Goal: Task Accomplishment & Management: Use online tool/utility

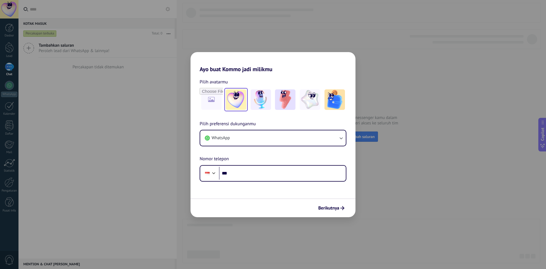
click at [227, 99] on img at bounding box center [236, 99] width 20 height 20
click at [338, 208] on span "Berikutnya" at bounding box center [328, 208] width 21 height 4
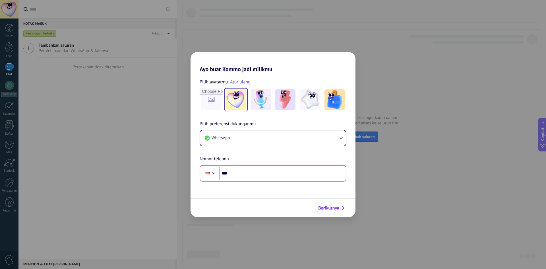
click at [338, 208] on span "Berikutnya" at bounding box center [328, 208] width 21 height 4
click at [404, 165] on div "Ayo buat Kommo jadi milikmu Pilih avatarmu Atur ulang Pilih preferensi dukungan…" at bounding box center [273, 134] width 546 height 269
click at [226, 135] on span "WhatsApp" at bounding box center [221, 138] width 18 height 6
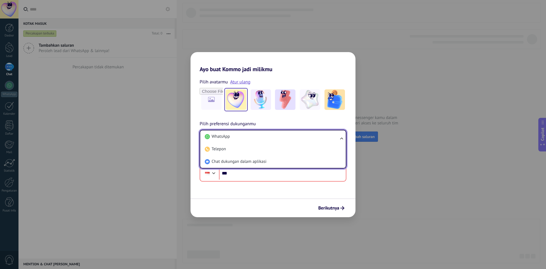
click at [226, 135] on span "WhatsApp" at bounding box center [221, 137] width 18 height 6
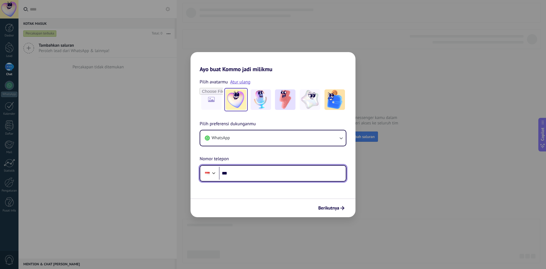
click at [241, 175] on input "***" at bounding box center [282, 173] width 127 height 13
type input "**********"
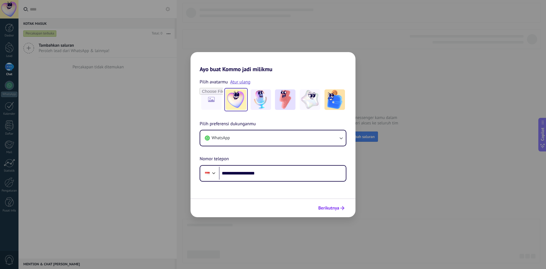
click at [334, 211] on button "Berikutnya" at bounding box center [331, 208] width 31 height 10
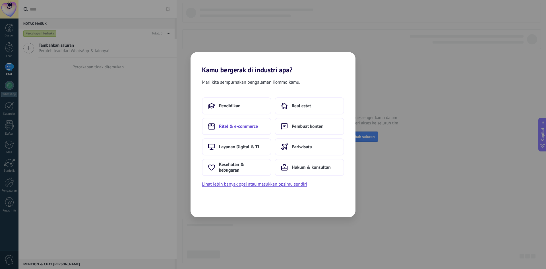
click at [254, 128] on span "Ritel & e-commerce" at bounding box center [238, 127] width 39 height 6
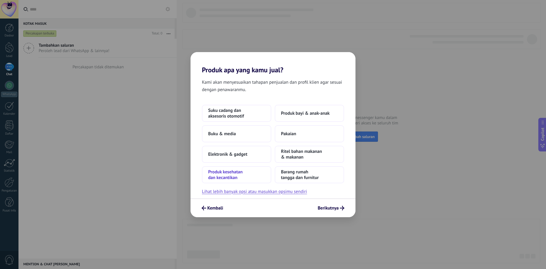
click at [229, 176] on span "Produk kesehatan dan kecantikan" at bounding box center [236, 174] width 57 height 11
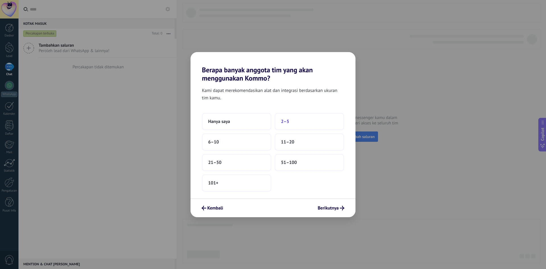
click at [281, 123] on button "2–5" at bounding box center [309, 121] width 69 height 17
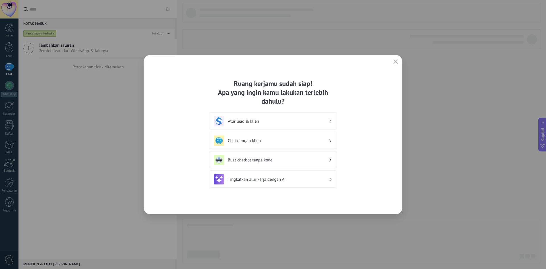
click at [263, 124] on div "Atur lead & klien" at bounding box center [273, 121] width 118 height 10
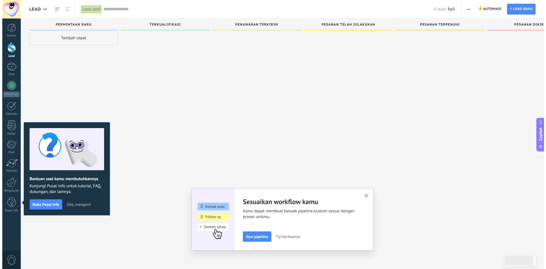
scroll to position [10, 0]
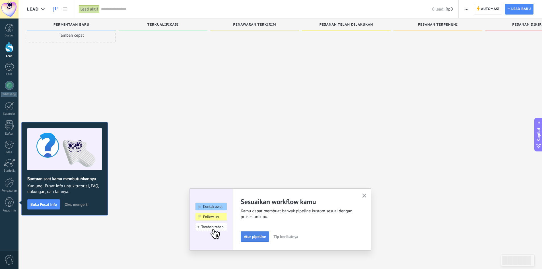
click at [255, 236] on span "Atur pipeline" at bounding box center [255, 237] width 22 height 4
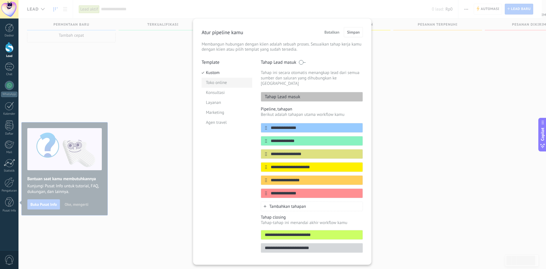
click at [215, 87] on li "Toko online" at bounding box center [227, 83] width 51 height 10
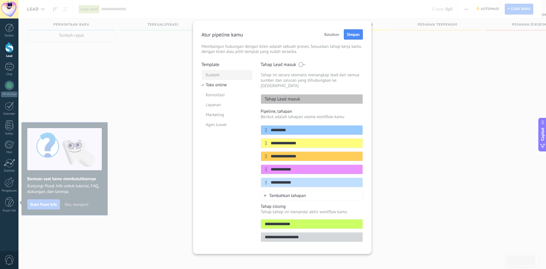
click at [209, 79] on li "Kustom" at bounding box center [227, 75] width 51 height 10
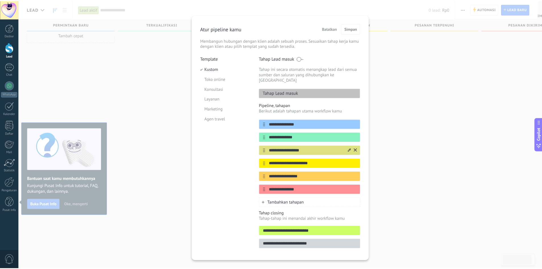
scroll to position [0, 0]
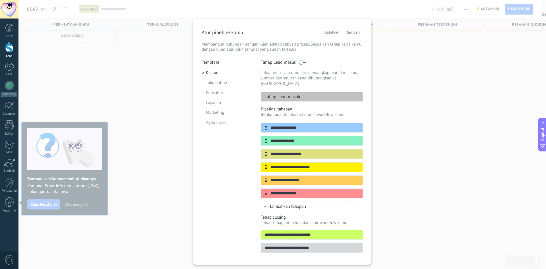
click at [51, 202] on div "**********" at bounding box center [283, 134] width 528 height 269
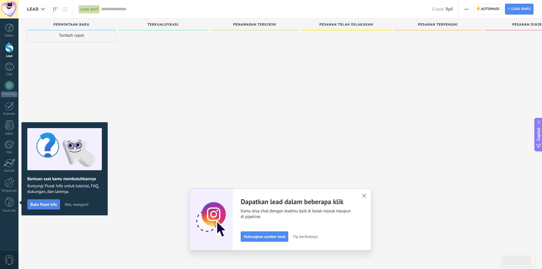
click at [52, 203] on span "Buka Pusat Info" at bounding box center [43, 204] width 26 height 4
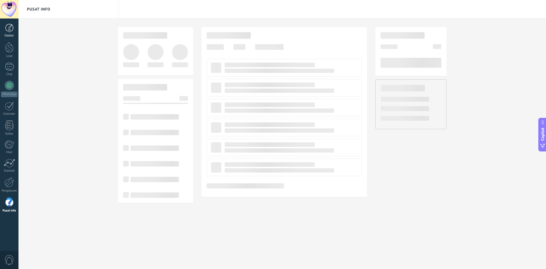
click at [8, 33] on link "Dasbor" at bounding box center [9, 31] width 19 height 14
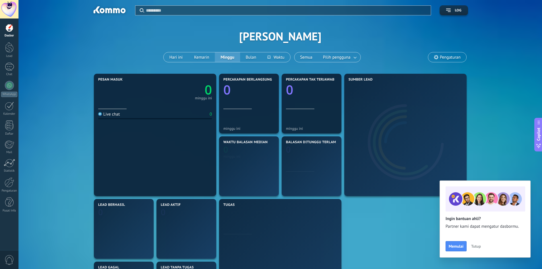
click at [11, 8] on div at bounding box center [9, 9] width 19 height 19
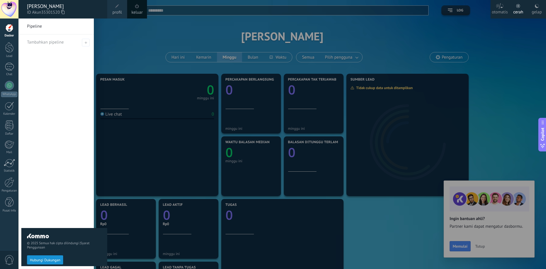
click at [11, 8] on div at bounding box center [9, 9] width 19 height 19
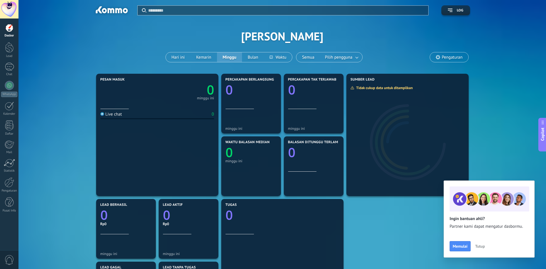
click at [545, 143] on icon at bounding box center [543, 146] width 6 height 6
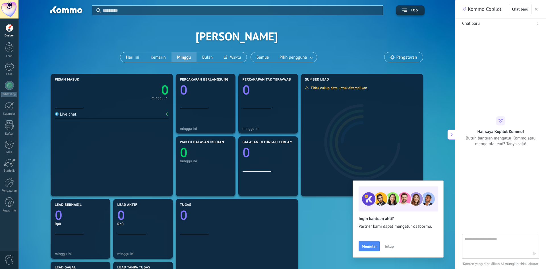
click at [452, 133] on icon at bounding box center [452, 135] width 4 height 4
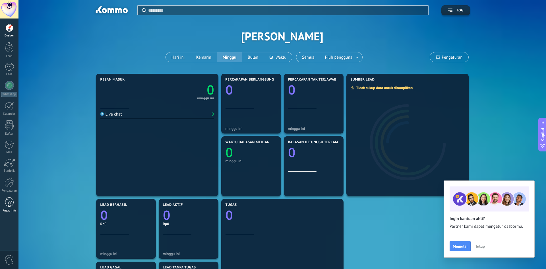
click at [10, 204] on div at bounding box center [9, 202] width 9 height 10
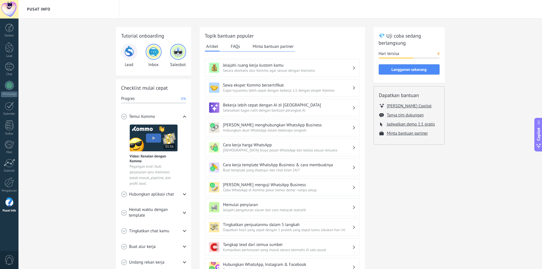
click at [130, 52] on img at bounding box center [129, 52] width 14 height 14
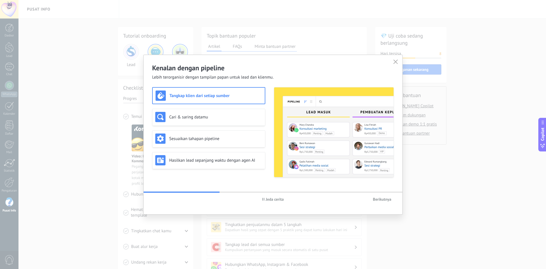
click at [388, 198] on span "Berikutnya" at bounding box center [382, 199] width 19 height 4
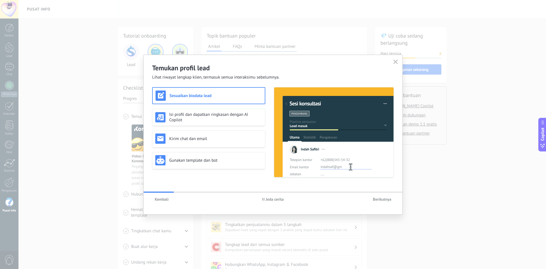
click at [386, 200] on span "Berikutnya" at bounding box center [382, 199] width 19 height 4
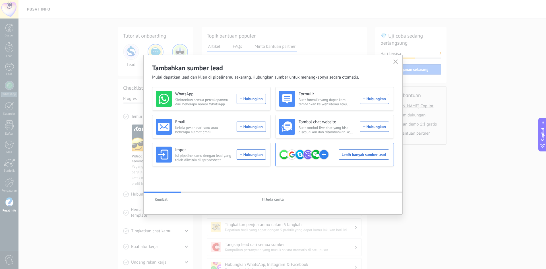
click at [362, 154] on div "Lebih banyak sumber lead" at bounding box center [334, 155] width 110 height 16
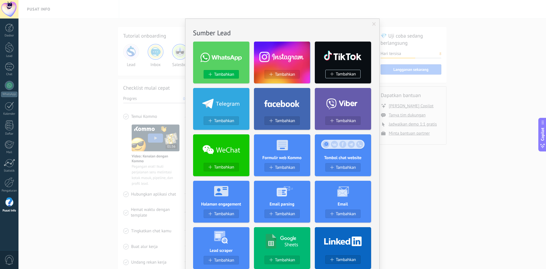
click at [226, 72] on button "Tambahkan" at bounding box center [221, 74] width 35 height 9
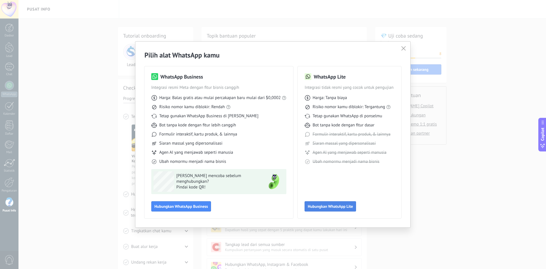
click at [334, 210] on button "Hubungkan WhatsApp Lite" at bounding box center [331, 206] width 52 height 10
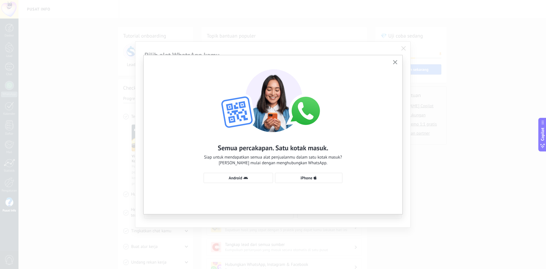
click at [394, 63] on use "button" at bounding box center [395, 62] width 4 height 4
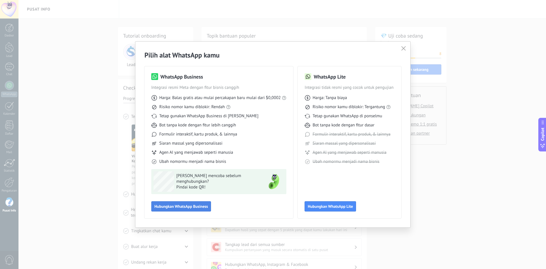
click at [186, 206] on span "Hubungkan WhatsApp Business" at bounding box center [182, 206] width 54 height 4
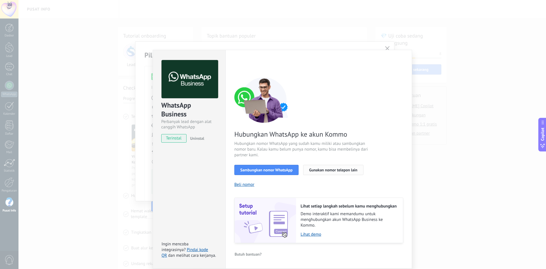
click at [326, 172] on button "Gunakan nomor telepon lain" at bounding box center [333, 170] width 60 height 10
click at [274, 173] on button "Sambungkan nomor WhatsApp" at bounding box center [267, 170] width 64 height 10
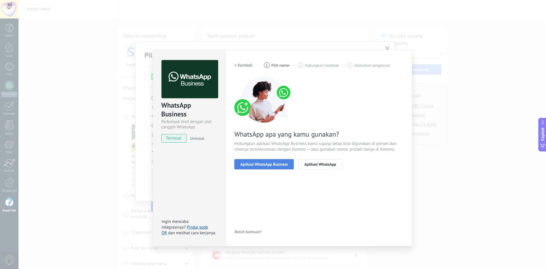
click at [270, 163] on span "Aplikasi WhatsApp Business" at bounding box center [265, 164] width 48 height 4
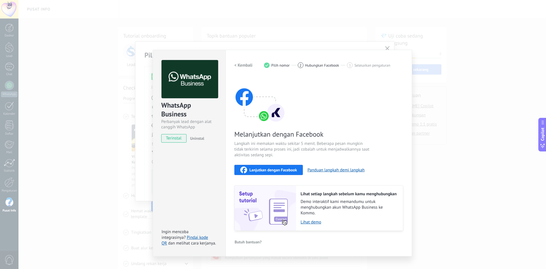
click at [176, 138] on span "terinstal" at bounding box center [174, 138] width 25 height 9
click at [199, 238] on link "Pindai kode QR" at bounding box center [185, 240] width 47 height 11
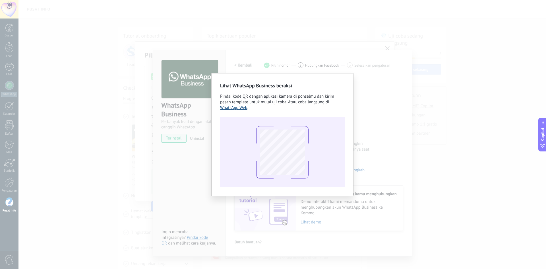
click at [231, 107] on link "WhatsApp Web" at bounding box center [233, 107] width 27 height 5
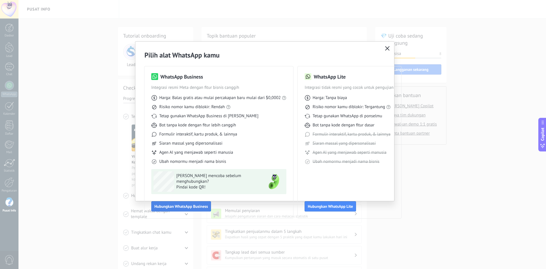
click at [176, 205] on span "Hubungkan WhatsApp Business" at bounding box center [182, 206] width 54 height 4
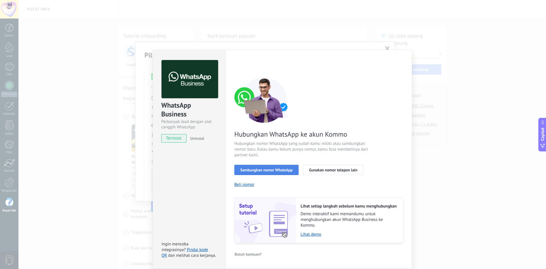
click at [245, 168] on span "Sambungkan nomor WhatsApp" at bounding box center [267, 170] width 52 height 4
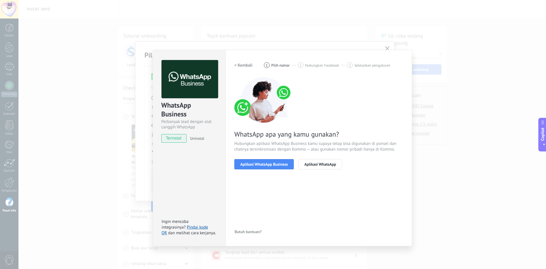
click at [245, 168] on button "Aplikasi WhatsApp Business" at bounding box center [264, 164] width 59 height 10
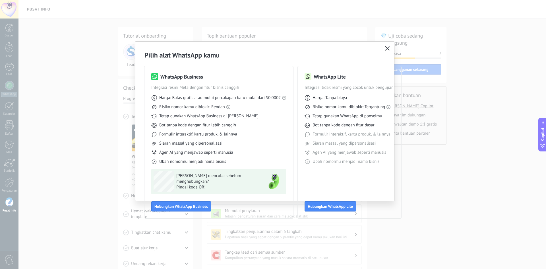
click at [384, 48] on div "Pilih alat WhatsApp kamu WhatsApp Business Integrasi resmi Meta dengan fitur bi…" at bounding box center [264, 135] width 259 height 186
click at [387, 50] on icon "button" at bounding box center [387, 48] width 5 height 5
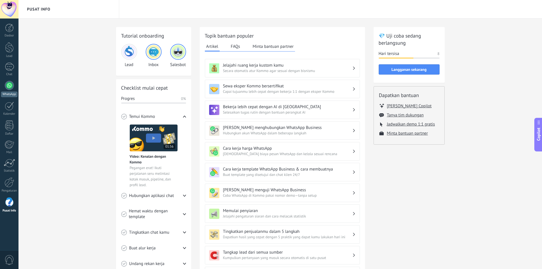
click at [6, 91] on link "WhatsApp" at bounding box center [9, 89] width 19 height 16
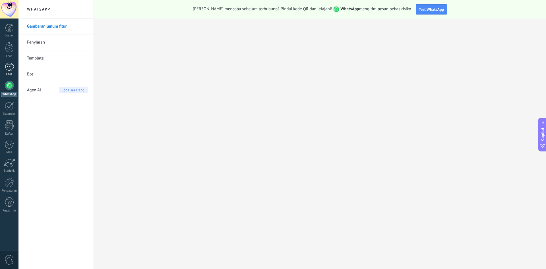
click at [8, 70] on div at bounding box center [9, 67] width 9 height 8
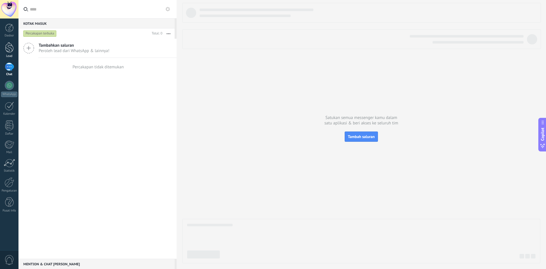
click at [7, 57] on div "Lead" at bounding box center [9, 56] width 17 height 4
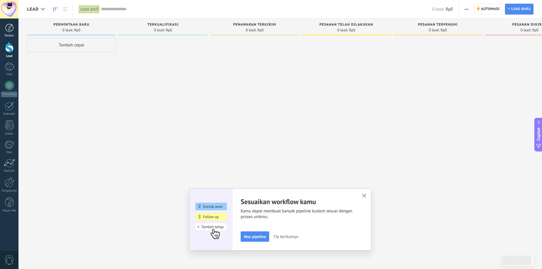
click at [11, 34] on div "Dasbor" at bounding box center [9, 36] width 17 height 4
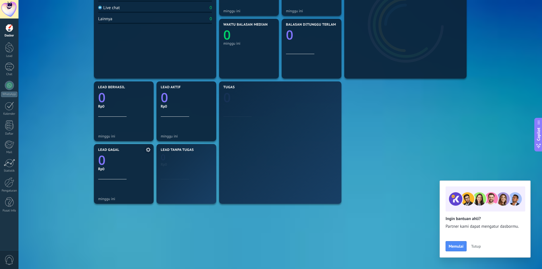
scroll to position [134, 0]
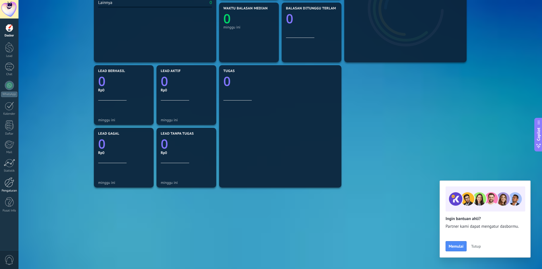
click at [7, 187] on div at bounding box center [10, 182] width 10 height 10
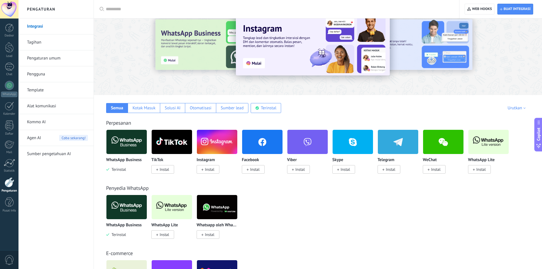
scroll to position [28, 0]
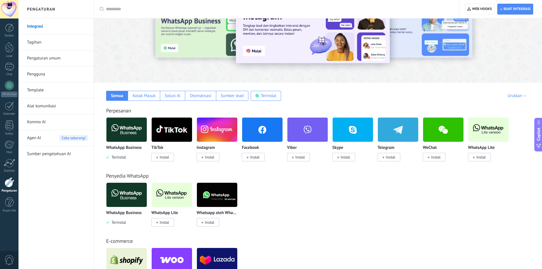
click at [204, 158] on span "Instal" at bounding box center [208, 157] width 23 height 9
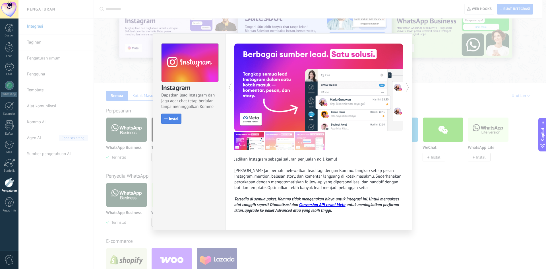
click at [167, 119] on div "button" at bounding box center [166, 118] width 3 height 3
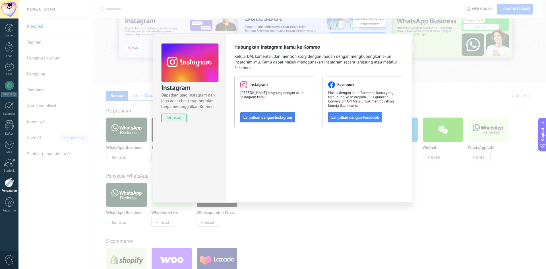
click at [259, 119] on span "Lanjutkan dengan Instagram" at bounding box center [268, 117] width 49 height 4
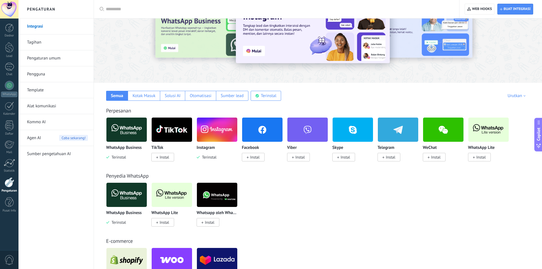
scroll to position [57, 0]
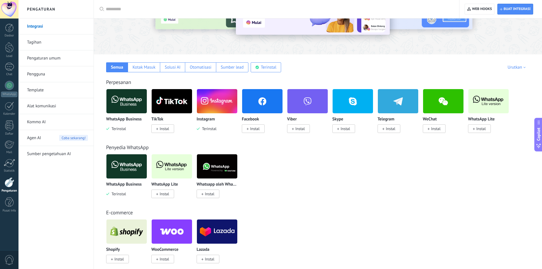
click at [479, 129] on span "Instal" at bounding box center [480, 128] width 9 height 5
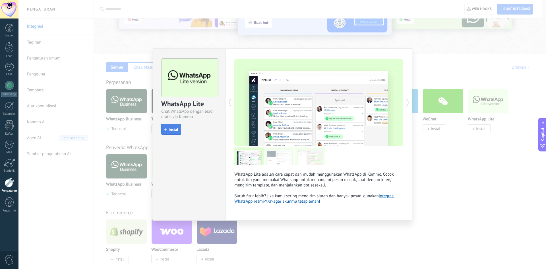
click at [169, 130] on span "Instal" at bounding box center [173, 130] width 9 height 4
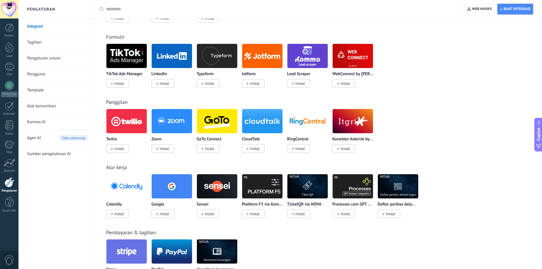
scroll to position [370, 0]
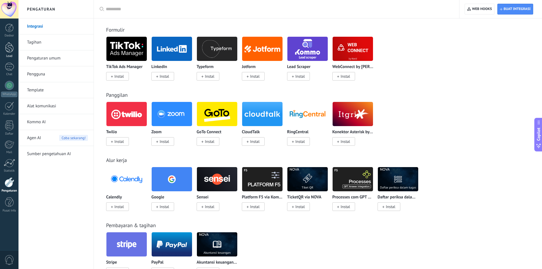
click at [0, 45] on link "Lead" at bounding box center [9, 50] width 19 height 16
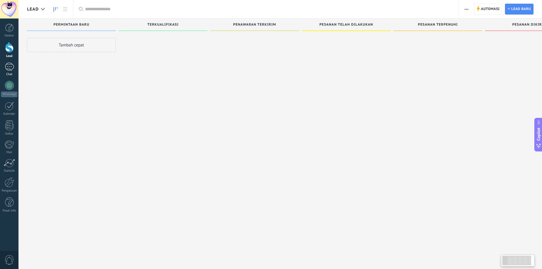
click at [11, 69] on div at bounding box center [9, 67] width 9 height 8
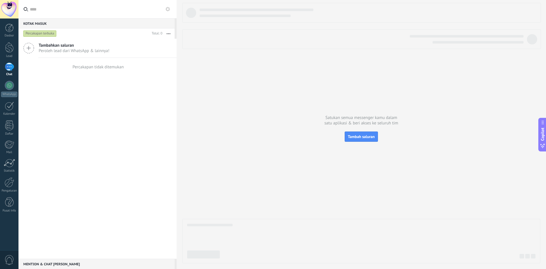
click at [45, 49] on span "Peroleh lead dari WhatsApp & lainnya!" at bounding box center [74, 50] width 71 height 5
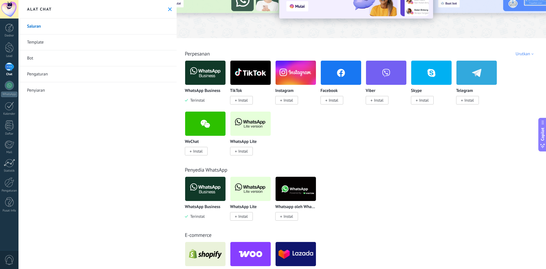
scroll to position [57, 0]
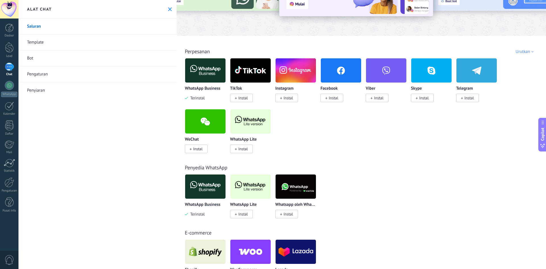
click at [291, 189] on img at bounding box center [296, 187] width 40 height 28
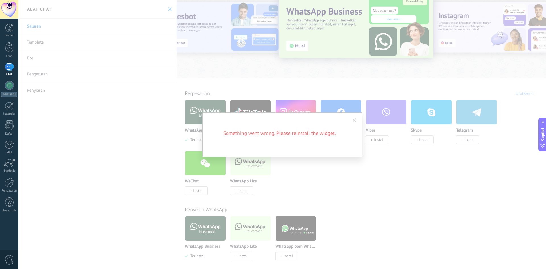
scroll to position [0, 0]
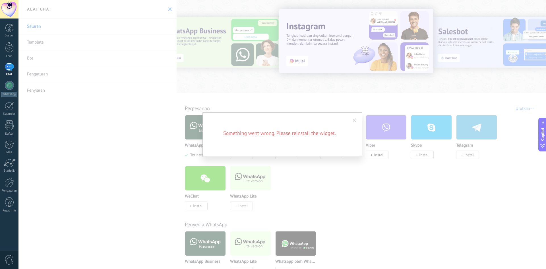
click at [357, 118] on span at bounding box center [354, 121] width 9 height 10
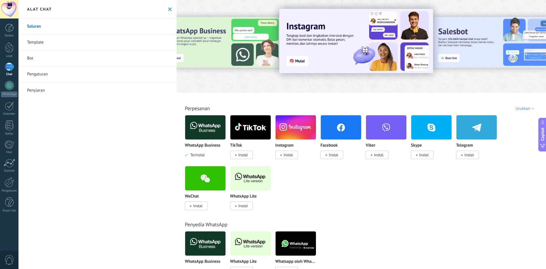
click at [199, 126] on img at bounding box center [205, 128] width 40 height 28
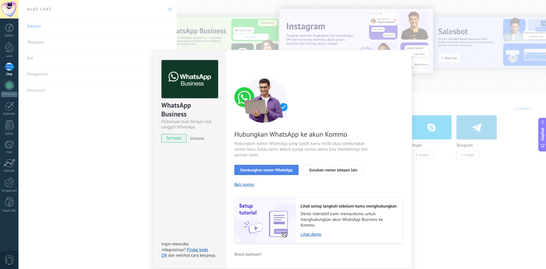
click at [264, 169] on span "Sambungkan nomor WhatsApp" at bounding box center [267, 170] width 52 height 4
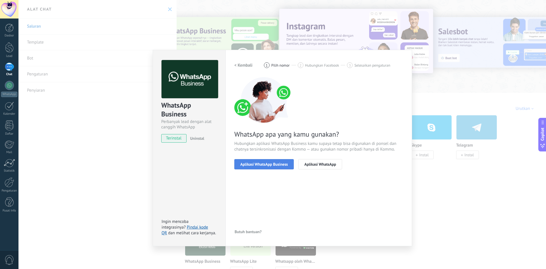
click at [264, 165] on span "Aplikasi WhatsApp Business" at bounding box center [265, 164] width 48 height 4
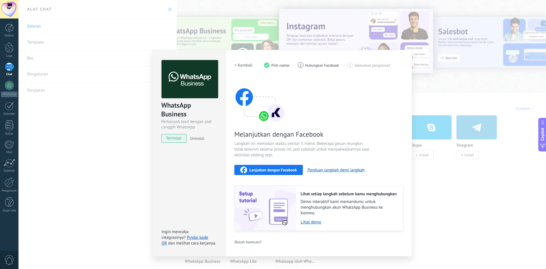
click at [276, 168] on span "Lanjutkan dengan Facebook" at bounding box center [274, 170] width 48 height 4
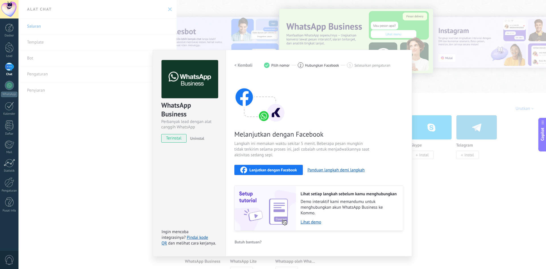
click at [272, 169] on span "Lanjutkan dengan Facebook" at bounding box center [274, 170] width 48 height 4
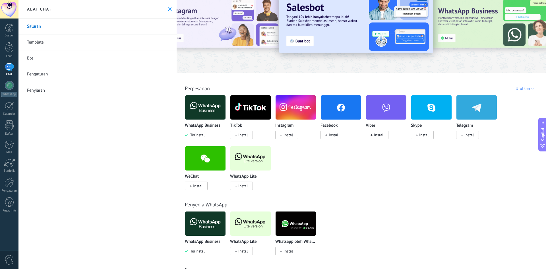
scroll to position [57, 0]
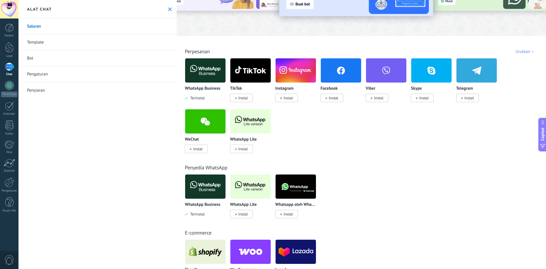
click at [290, 94] on div "Instagram Instal" at bounding box center [296, 93] width 41 height 15
click at [289, 99] on span "Instal" at bounding box center [288, 97] width 9 height 5
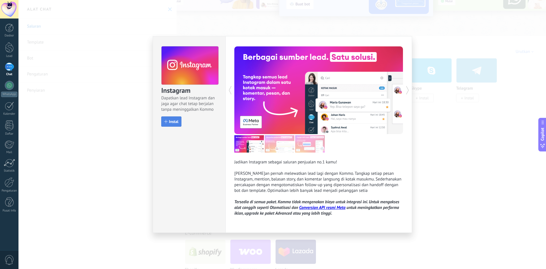
click at [178, 120] on span "Instal" at bounding box center [173, 122] width 9 height 4
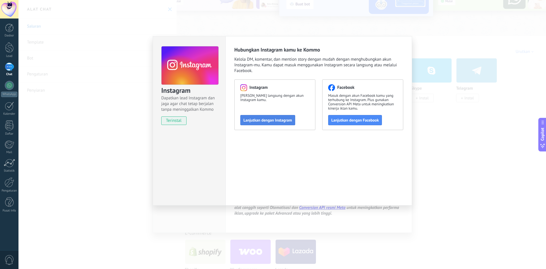
click at [277, 120] on span "Lanjutkan dengan Instagram" at bounding box center [268, 120] width 49 height 4
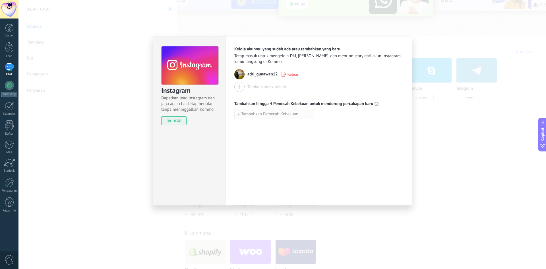
click at [255, 114] on span "Tambahkan Pemecah Kebekuan" at bounding box center [269, 114] width 57 height 4
click at [454, 116] on div "Instagram Dapatkan lead Instagram dan jaga agar chat tetap berjalan tanpa menin…" at bounding box center [283, 134] width 528 height 269
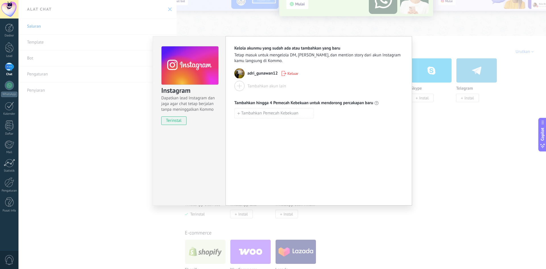
click at [449, 117] on div "Instagram Dapatkan lead Instagram dan jaga agar chat tetap berjalan tanpa menin…" at bounding box center [283, 134] width 528 height 269
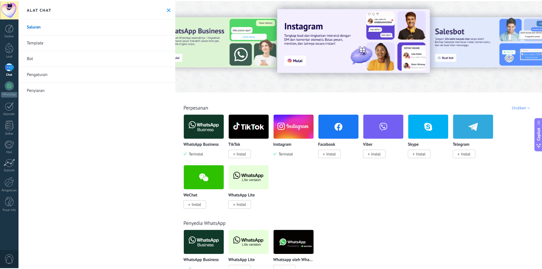
scroll to position [0, 0]
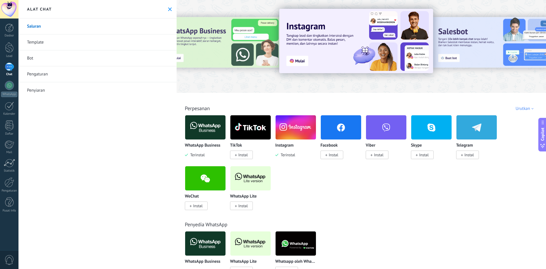
click at [10, 66] on div at bounding box center [9, 67] width 9 height 8
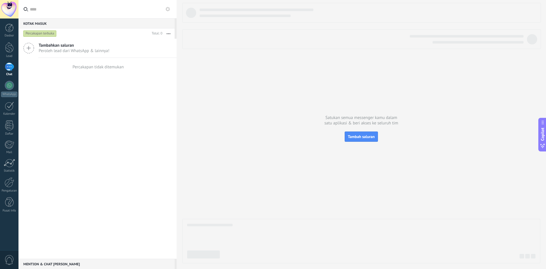
click at [69, 48] on span "Peroleh lead dari WhatsApp & lainnya!" at bounding box center [74, 50] width 71 height 5
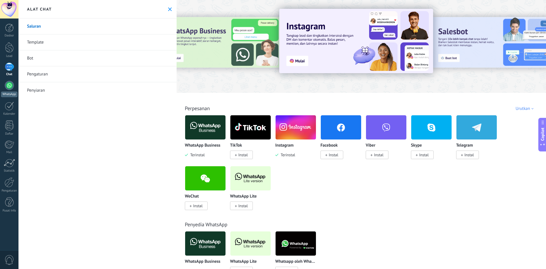
click at [10, 91] on link "WhatsApp" at bounding box center [9, 89] width 19 height 16
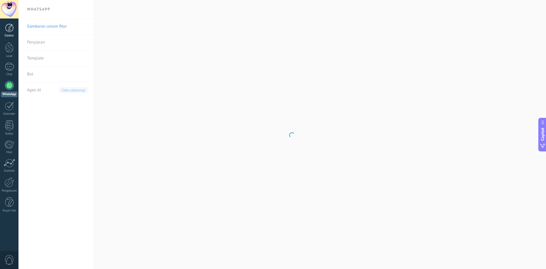
click at [11, 28] on div at bounding box center [9, 28] width 9 height 9
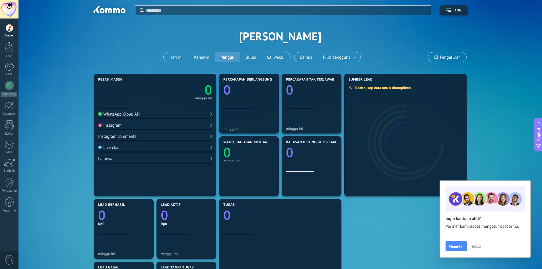
click at [125, 126] on div "Instagram 0" at bounding box center [155, 127] width 114 height 8
click at [106, 115] on div "WhatsApp Cloud API" at bounding box center [119, 114] width 42 height 5
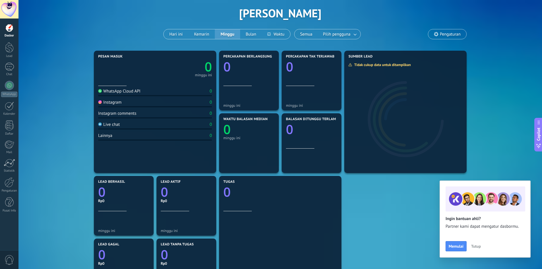
scroll to position [20, 0]
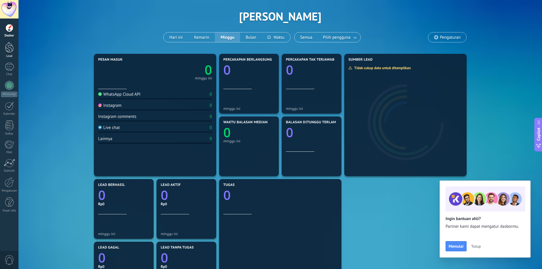
click at [8, 50] on div at bounding box center [9, 47] width 9 height 11
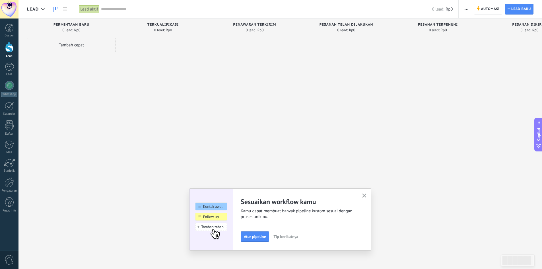
click at [72, 47] on div "Tambah cepat" at bounding box center [71, 45] width 89 height 14
click at [12, 68] on div at bounding box center [9, 67] width 9 height 8
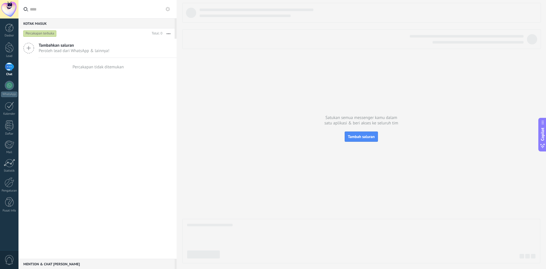
click at [52, 48] on span "Tambahkan saluran" at bounding box center [74, 45] width 71 height 5
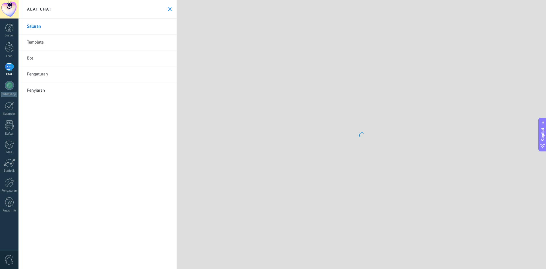
click at [52, 24] on link "Saluran" at bounding box center [98, 27] width 158 height 16
click at [43, 26] on link "Saluran" at bounding box center [98, 27] width 158 height 16
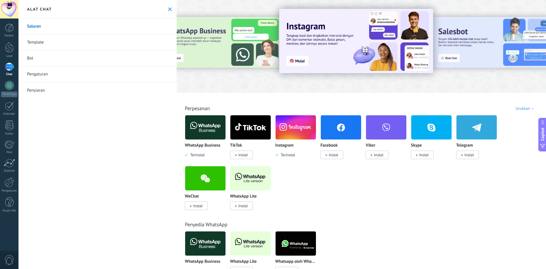
click at [301, 63] on img at bounding box center [357, 41] width 154 height 64
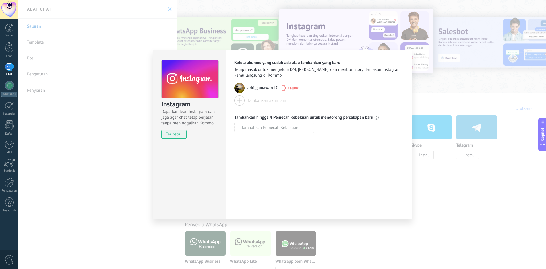
click at [245, 92] on div "adri_gunawan12 Keluar" at bounding box center [319, 88] width 169 height 10
click at [445, 81] on div "Instagram Dapatkan lead Instagram dan jaga agar chat tetap berjalan tanpa menin…" at bounding box center [283, 134] width 528 height 269
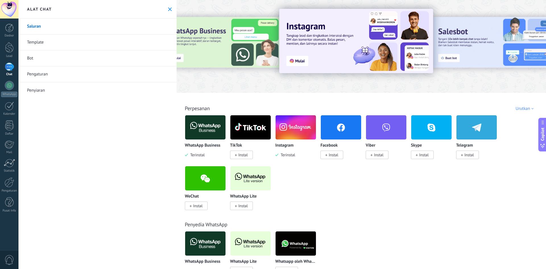
click at [369, 27] on img at bounding box center [357, 41] width 154 height 64
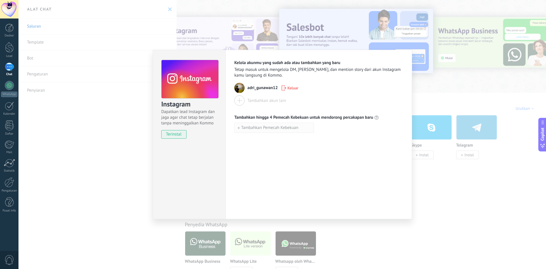
click at [250, 129] on span "Tambahkan Pemecah Kebekuan" at bounding box center [269, 128] width 57 height 4
click at [250, 129] on input at bounding box center [274, 127] width 79 height 9
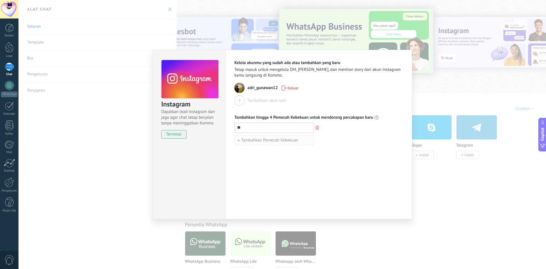
type input "*"
click at [466, 137] on div "Instagram Dapatkan lead Instagram dan jaga agar chat tetap berjalan tanpa menin…" at bounding box center [283, 134] width 528 height 269
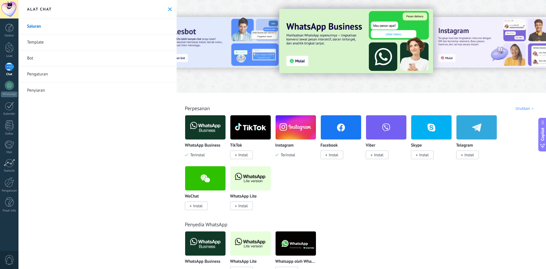
click at [33, 41] on link "Template" at bounding box center [98, 42] width 158 height 16
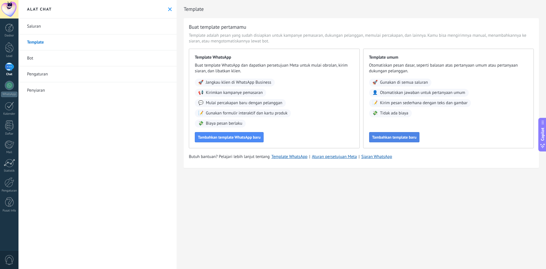
click at [385, 134] on button "Tambahkan template baru" at bounding box center [394, 137] width 51 height 10
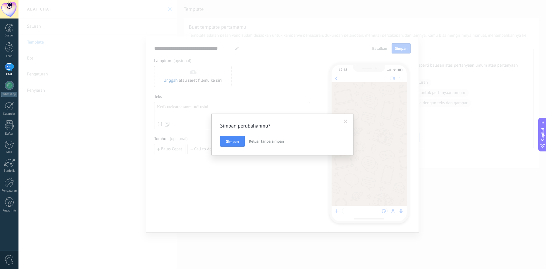
click at [259, 141] on span "Keluar tanpa simpan" at bounding box center [266, 141] width 35 height 5
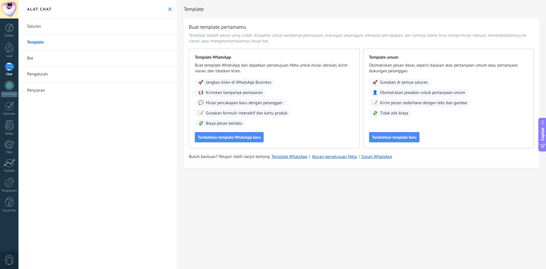
click at [35, 53] on link "Bot" at bounding box center [98, 58] width 158 height 16
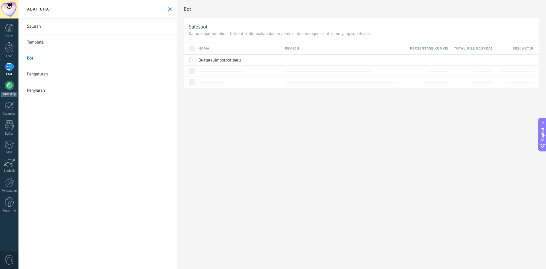
click at [12, 89] on div at bounding box center [9, 85] width 9 height 9
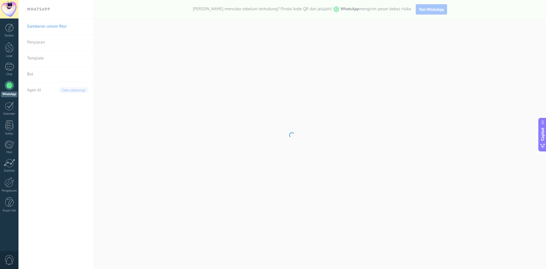
click at [32, 91] on body ".abecls-1,.abecls-2{fill-rule:evenodd}.abecls-2{fill:#fff} .abhcls-1{fill:none}…" at bounding box center [273, 134] width 546 height 269
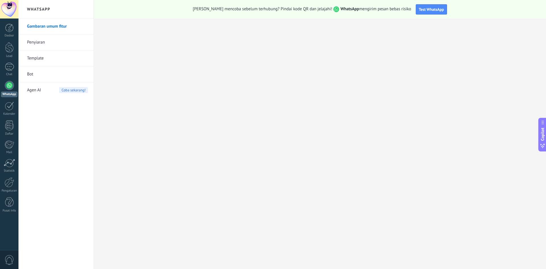
click at [51, 86] on div "Agen AI Coba sekarang!" at bounding box center [57, 90] width 61 height 16
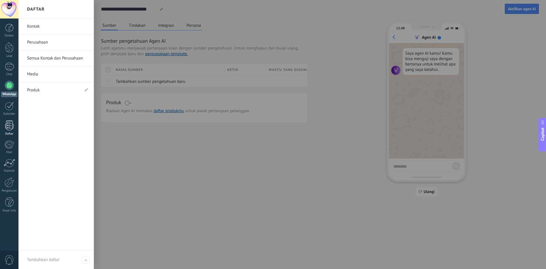
click at [7, 127] on div at bounding box center [9, 125] width 9 height 10
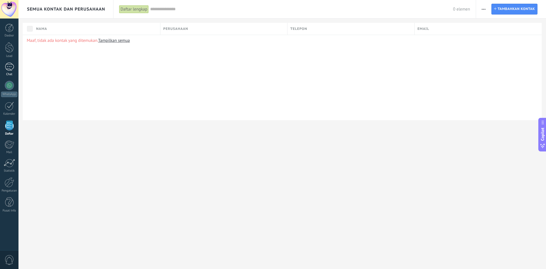
click at [13, 66] on div at bounding box center [9, 67] width 9 height 8
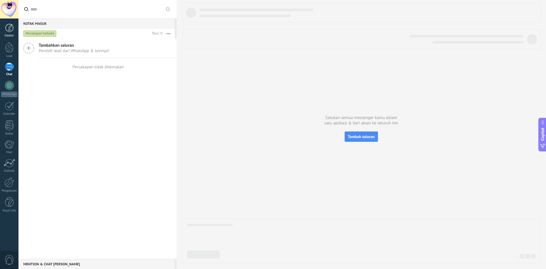
click at [14, 28] on link "Dasbor" at bounding box center [9, 31] width 19 height 14
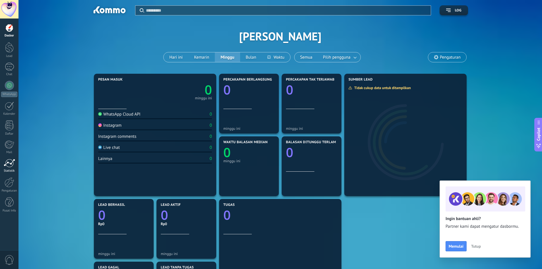
click at [9, 163] on div at bounding box center [9, 163] width 11 height 9
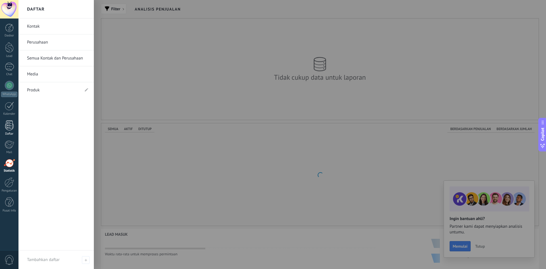
click at [10, 129] on div at bounding box center [9, 125] width 9 height 10
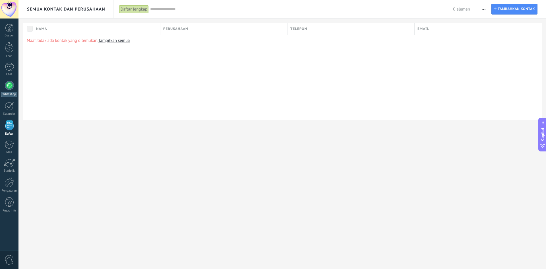
click at [7, 85] on div at bounding box center [9, 85] width 9 height 9
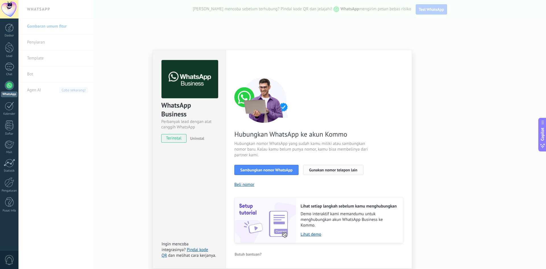
click at [336, 170] on span "Gunakan nomor telepon lain" at bounding box center [333, 170] width 48 height 4
click at [410, 58] on div "Pengaturan Otorisasi Tab ini mencatat pengguna yang telah diberikan akses integ…" at bounding box center [319, 159] width 187 height 219
click at [282, 172] on span "Sambungkan nomor WhatsApp" at bounding box center [267, 170] width 52 height 4
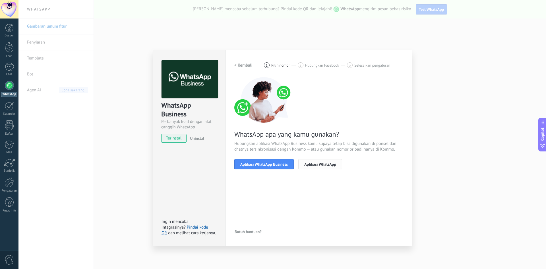
click at [309, 165] on span "Aplikasi WhatsApp" at bounding box center [321, 164] width 32 height 4
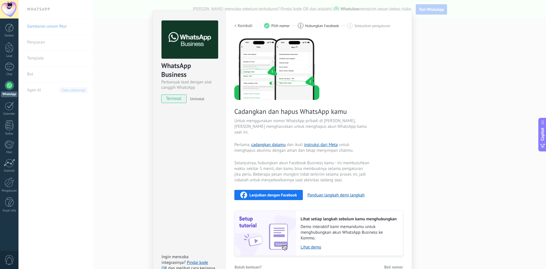
scroll to position [46, 0]
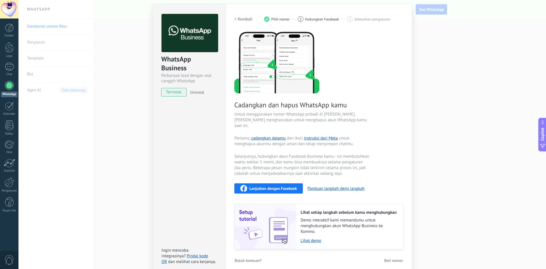
click at [268, 186] on div "Lanjutkan dengan Facebook" at bounding box center [269, 188] width 57 height 7
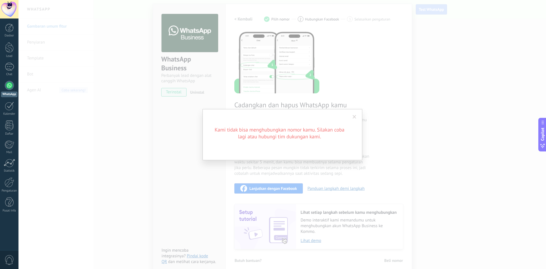
click at [355, 118] on span at bounding box center [355, 117] width 4 height 4
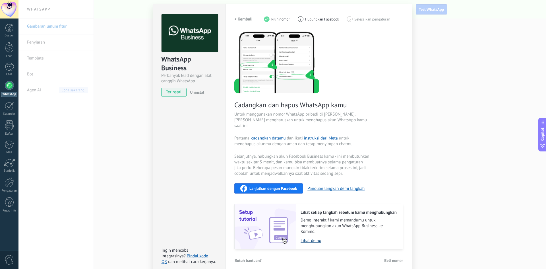
click at [305, 238] on link "Lihat demo" at bounding box center [349, 240] width 97 height 5
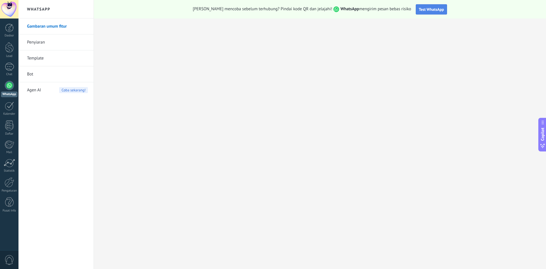
click at [419, 11] on span "Test WhatsApp" at bounding box center [431, 9] width 25 height 5
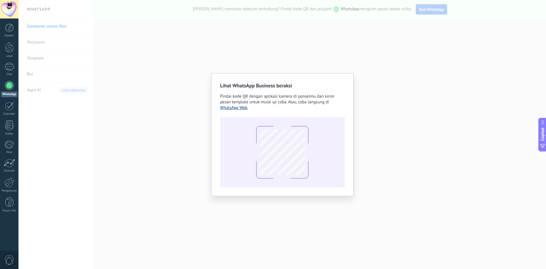
click at [235, 109] on link "WhatsApp Web" at bounding box center [233, 107] width 27 height 5
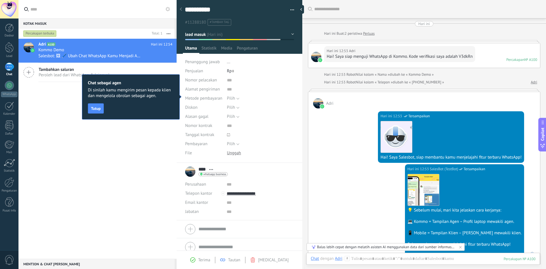
scroll to position [9, 0]
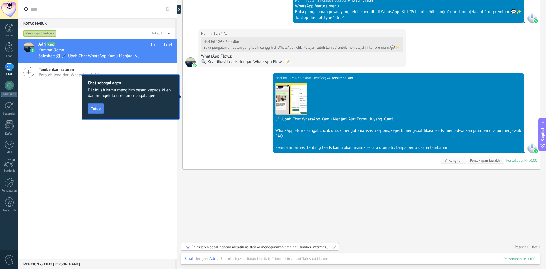
click at [96, 108] on span "Tutup" at bounding box center [96, 108] width 10 height 4
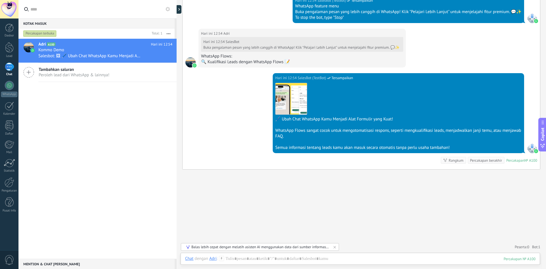
click at [315, 58] on div "WhatsApp Flows:" at bounding box center [302, 57] width 202 height 6
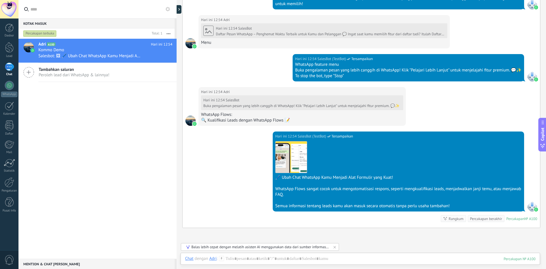
scroll to position [512, 0]
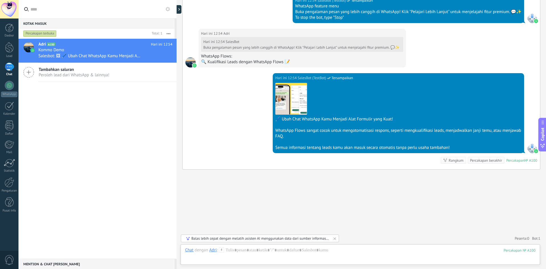
click at [52, 72] on span "Tambahkan saluran" at bounding box center [74, 69] width 71 height 5
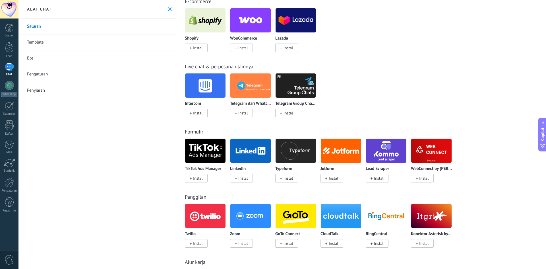
scroll to position [199, 0]
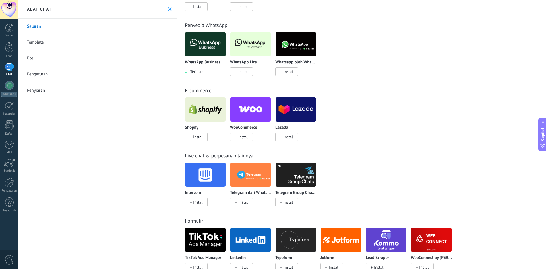
click at [256, 177] on img at bounding box center [251, 175] width 40 height 28
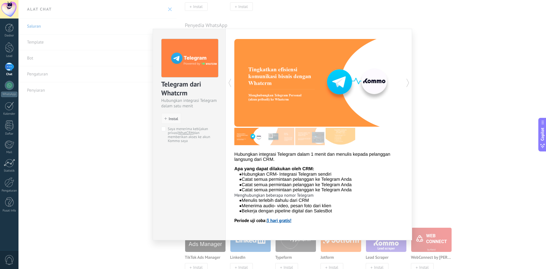
click at [166, 117] on span "Instal" at bounding box center [172, 119] width 14 height 4
click at [173, 117] on span "Instal" at bounding box center [173, 119] width 9 height 4
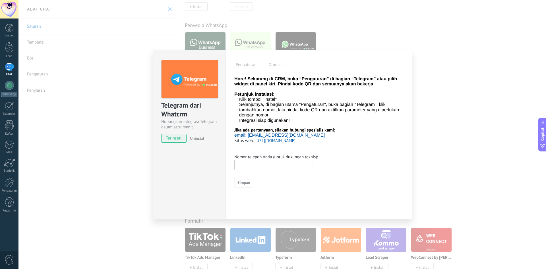
click at [256, 169] on input "text" at bounding box center [274, 165] width 79 height 10
click at [272, 62] on label "Otorisasi" at bounding box center [276, 65] width 19 height 8
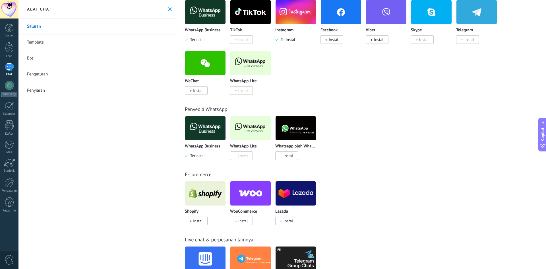
scroll to position [114, 0]
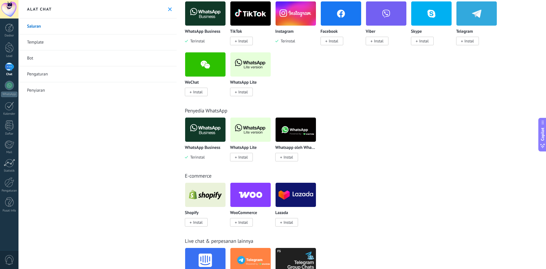
click at [297, 128] on img at bounding box center [296, 130] width 40 height 28
click at [250, 131] on img at bounding box center [251, 130] width 40 height 28
